Goal: Information Seeking & Learning: Learn about a topic

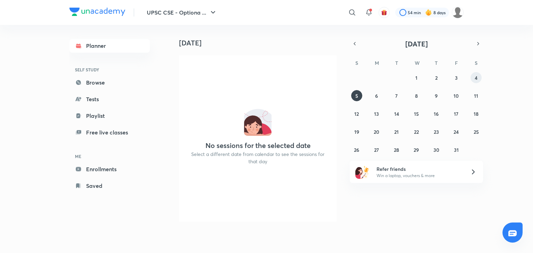
click at [481, 82] on div "28 29 30 1 2 3 4 5 6 7 8 9 10 11 12 13 14 15 16 17 18 19 20 21 22 23 24 25 26 2…" at bounding box center [416, 113] width 133 height 83
click at [473, 79] on button "4" at bounding box center [475, 77] width 11 height 11
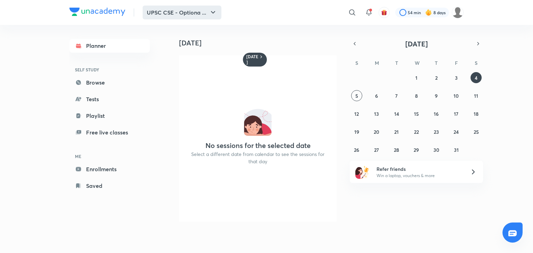
click at [205, 10] on button "UPSC CSE - Optiona ..." at bounding box center [182, 13] width 79 height 14
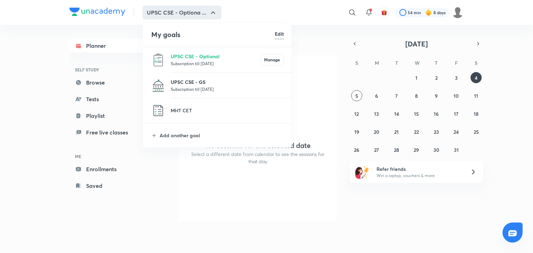
click at [208, 85] on p "UPSC CSE - GS" at bounding box center [227, 81] width 113 height 7
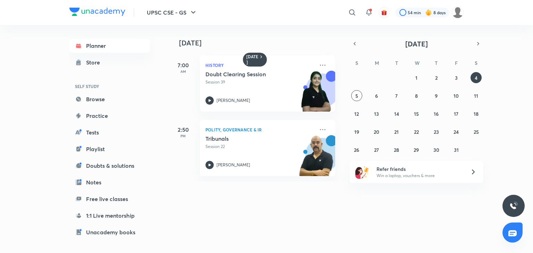
click at [208, 85] on p "Session 39" at bounding box center [259, 82] width 109 height 6
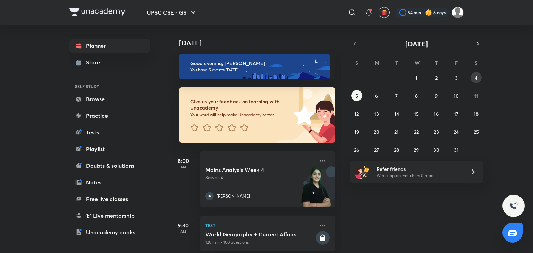
click at [473, 77] on button "4" at bounding box center [475, 77] width 11 height 11
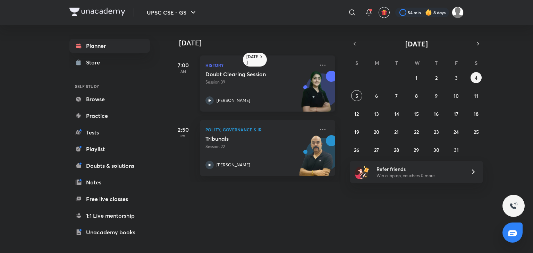
click at [247, 85] on p "Session 39" at bounding box center [259, 82] width 109 height 6
